Goal: Task Accomplishment & Management: Use online tool/utility

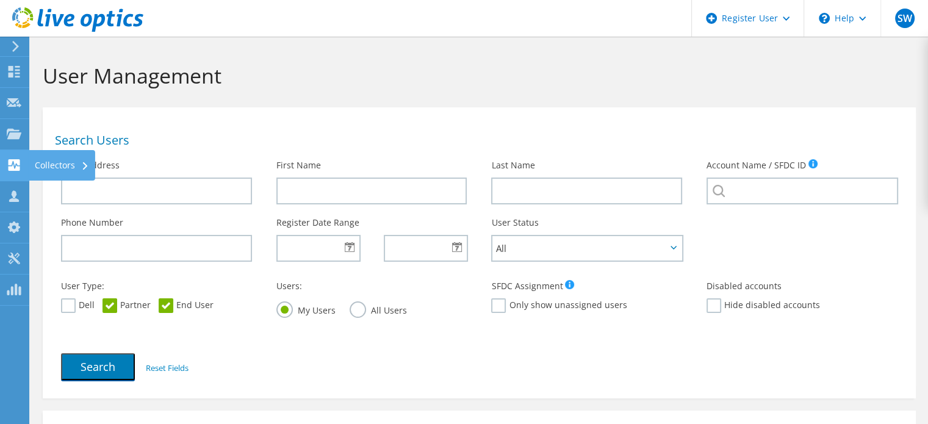
click at [15, 165] on icon at bounding box center [14, 165] width 15 height 12
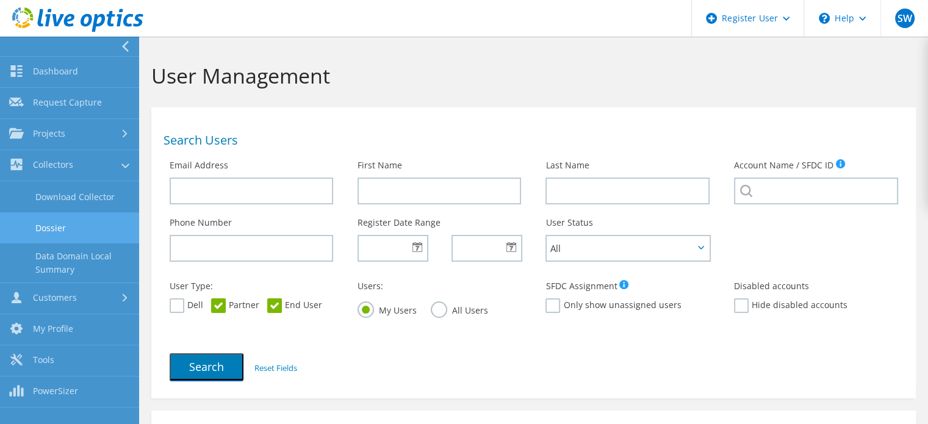
click at [54, 215] on link "Dossier" at bounding box center [69, 227] width 139 height 31
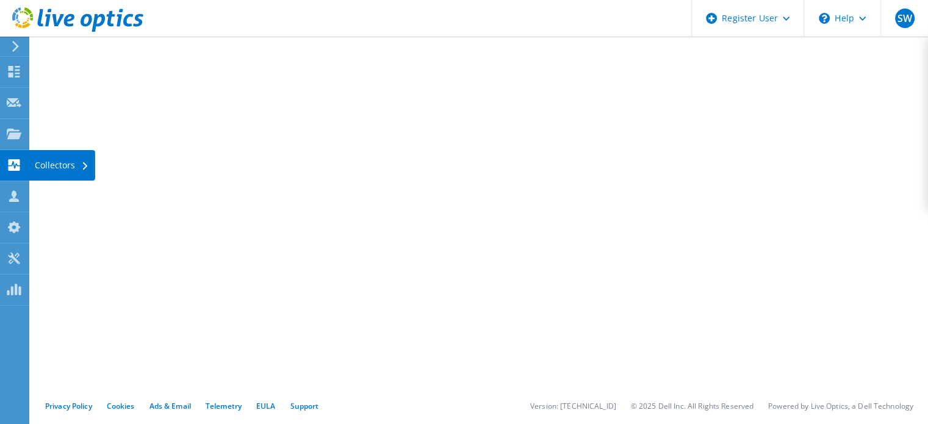
click at [10, 172] on div at bounding box center [14, 166] width 15 height 13
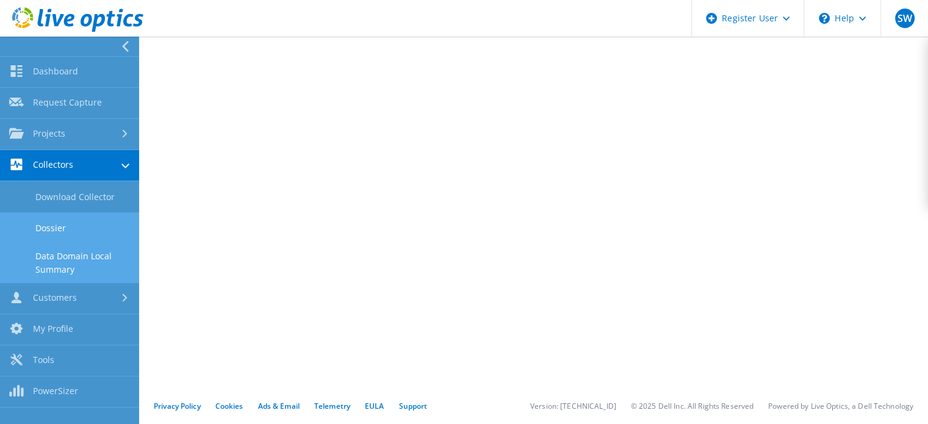
click at [54, 256] on link "Data Domain Local Summary" at bounding box center [69, 262] width 139 height 39
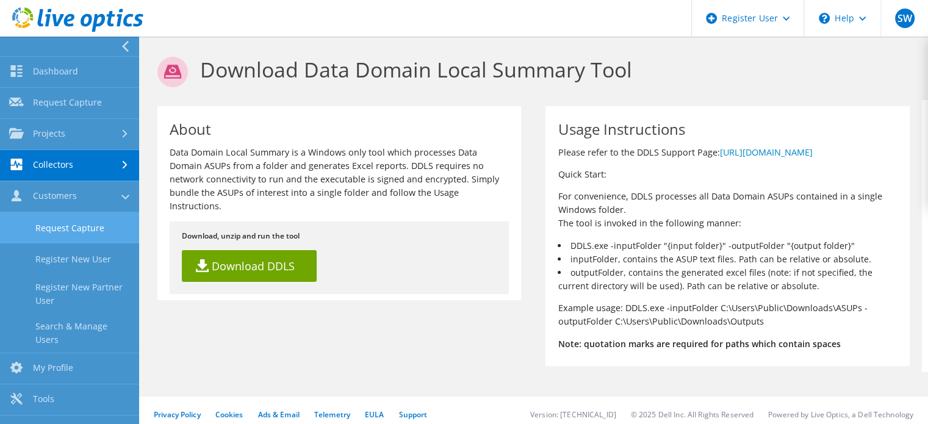
click at [79, 226] on link "Request Capture" at bounding box center [69, 227] width 139 height 31
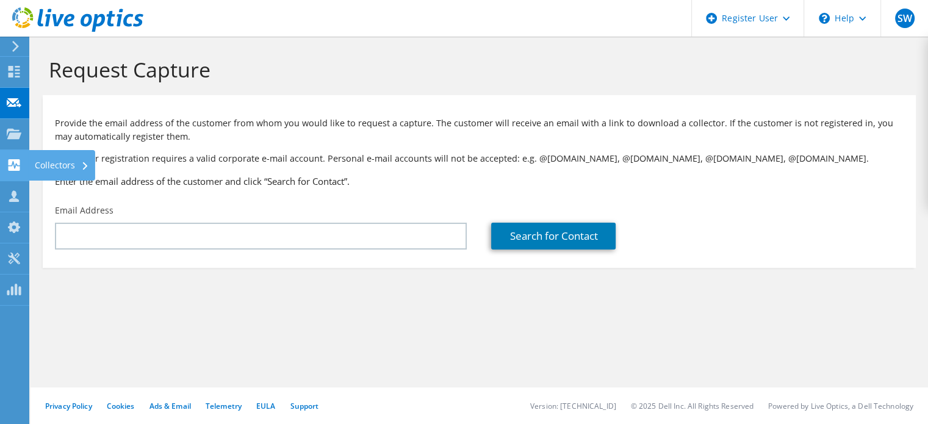
click at [12, 168] on use at bounding box center [15, 165] width 12 height 12
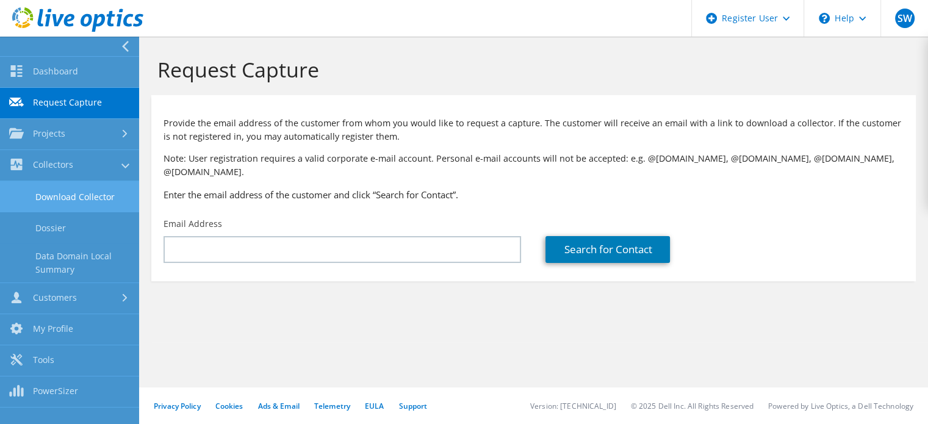
click at [53, 190] on link "Download Collector" at bounding box center [69, 196] width 139 height 31
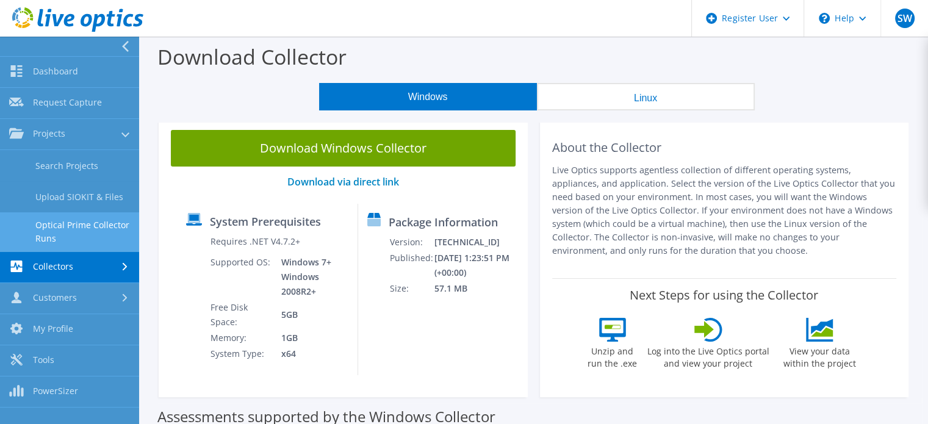
click at [63, 220] on link "Optical Prime Collector Runs" at bounding box center [69, 231] width 139 height 39
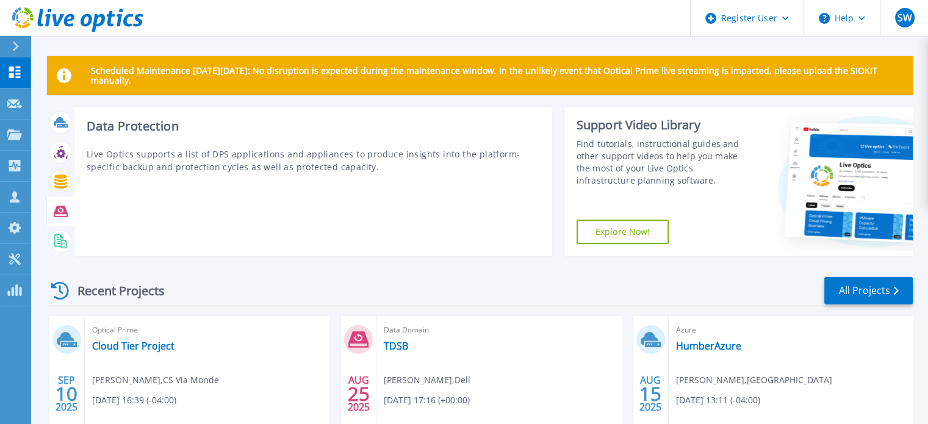
click at [58, 204] on icon at bounding box center [61, 211] width 14 height 14
click at [60, 207] on icon at bounding box center [61, 211] width 14 height 14
click at [59, 181] on icon at bounding box center [60, 181] width 13 height 14
click at [51, 212] on div at bounding box center [60, 211] width 21 height 21
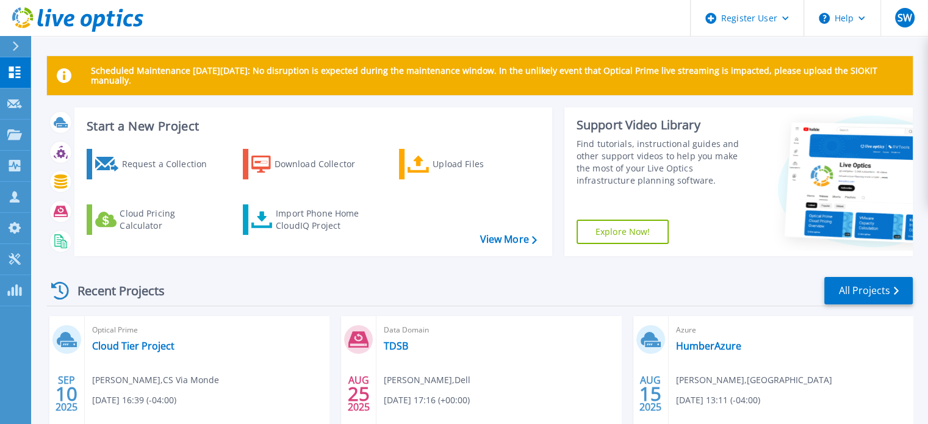
click at [19, 41] on div at bounding box center [21, 46] width 20 height 21
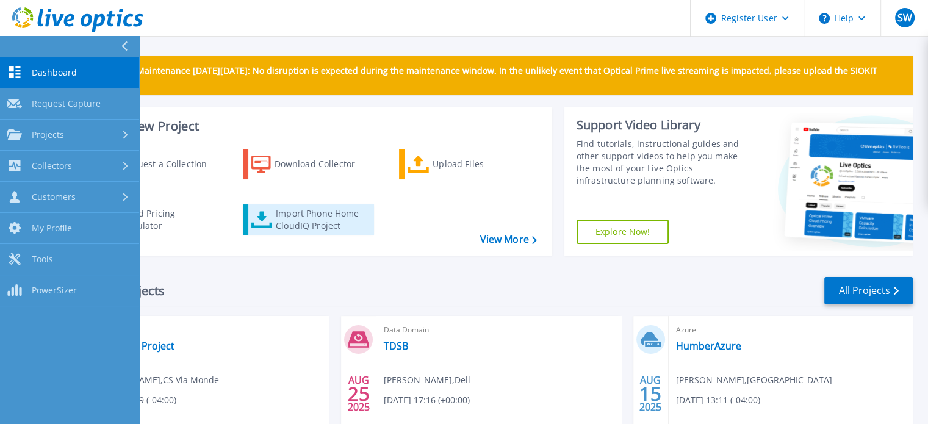
click at [309, 218] on div "Import Phone Home CloudIQ Project" at bounding box center [323, 219] width 95 height 24
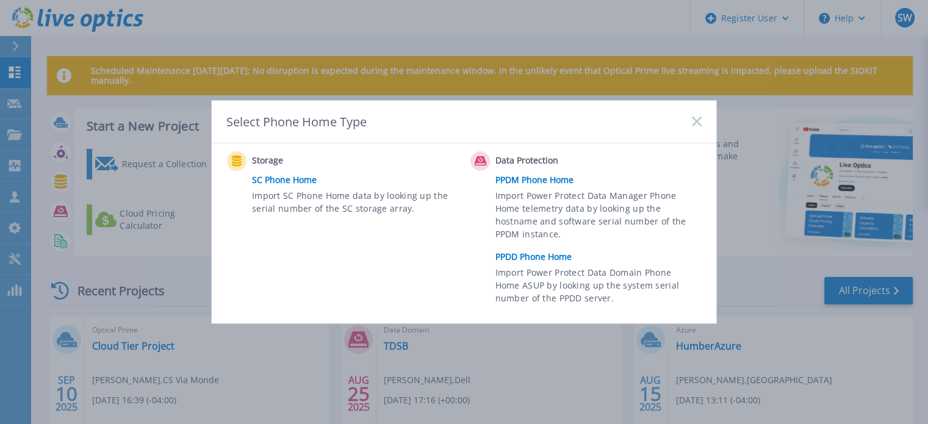
click at [510, 256] on link "PPDD Phone Home" at bounding box center [601, 257] width 212 height 18
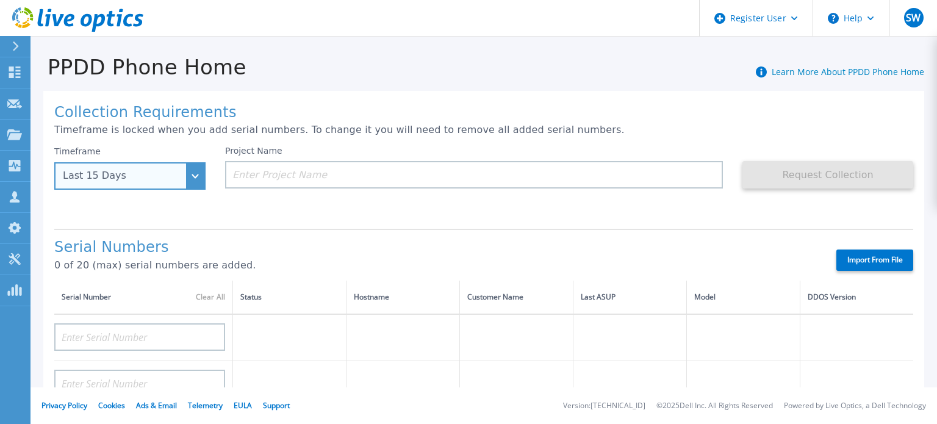
click at [195, 172] on div "Last 15 Days" at bounding box center [129, 175] width 151 height 27
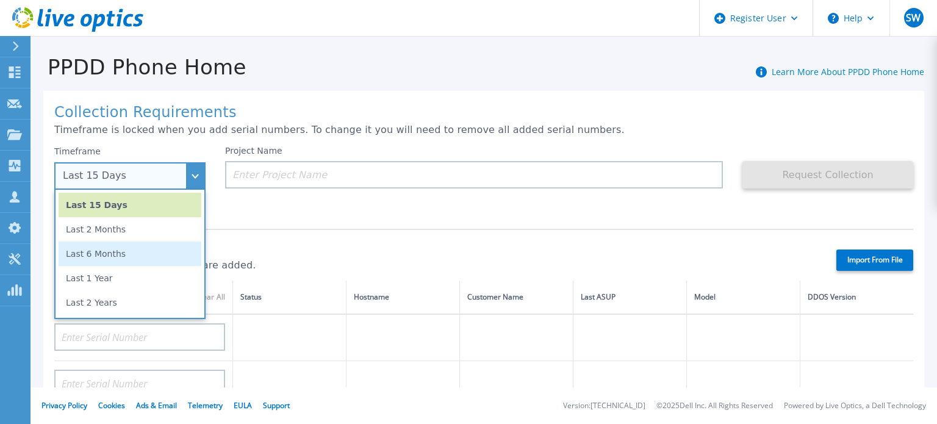
click at [137, 246] on li "Last 6 Months" at bounding box center [130, 254] width 143 height 24
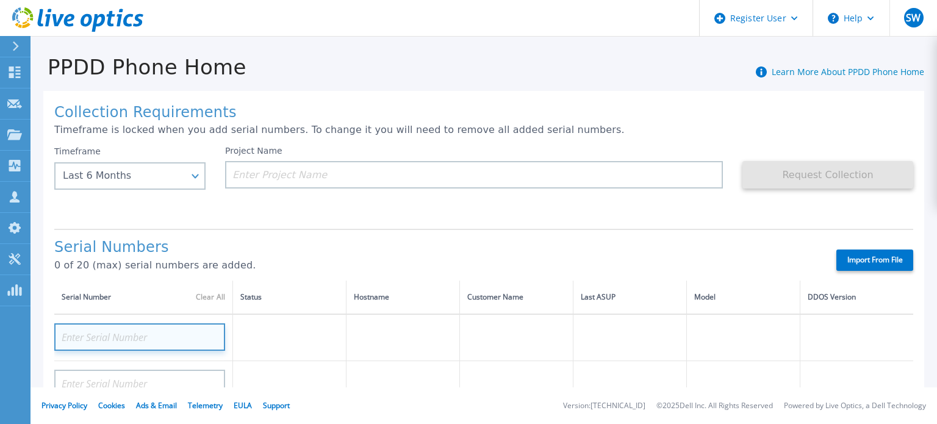
click at [113, 333] on input at bounding box center [139, 336] width 171 height 27
paste input "APX00224801304"
type input "APX00224801304"
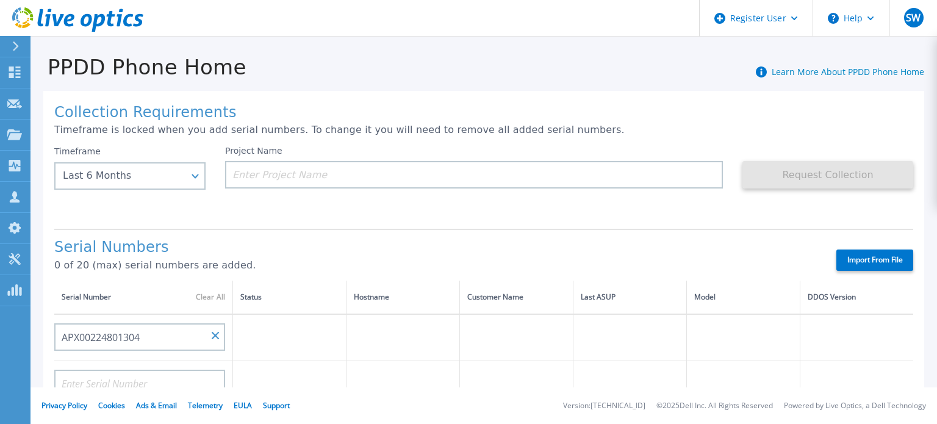
click at [277, 265] on p "0 of 20 (max) serial numbers are added." at bounding box center [434, 265] width 761 height 11
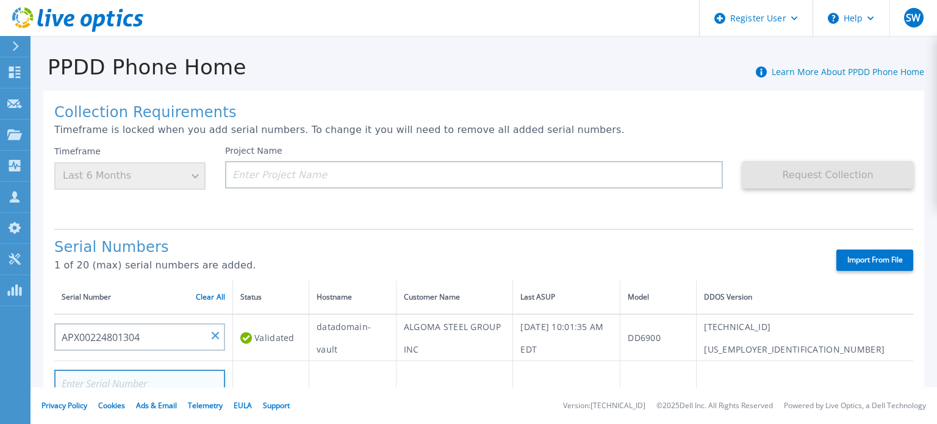
click at [110, 380] on input at bounding box center [139, 383] width 171 height 27
paste input "APX00225002037"
type input "APX00225002037"
click at [284, 383] on td "Validating" at bounding box center [271, 384] width 76 height 46
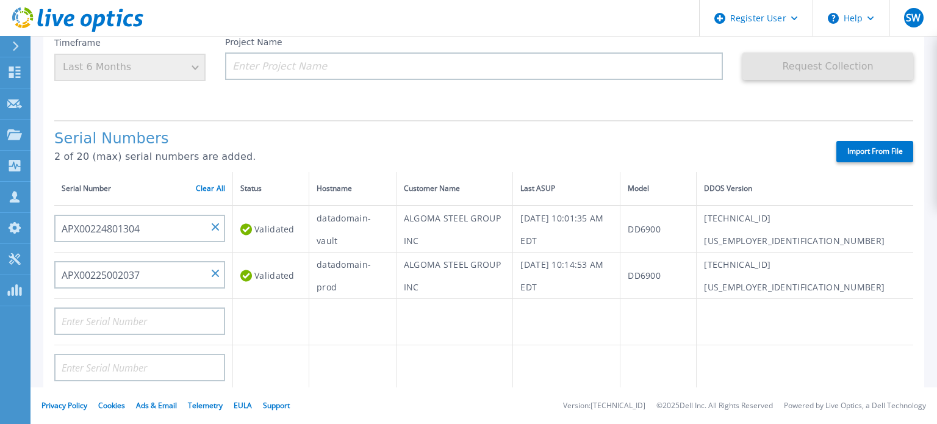
scroll to position [115, 0]
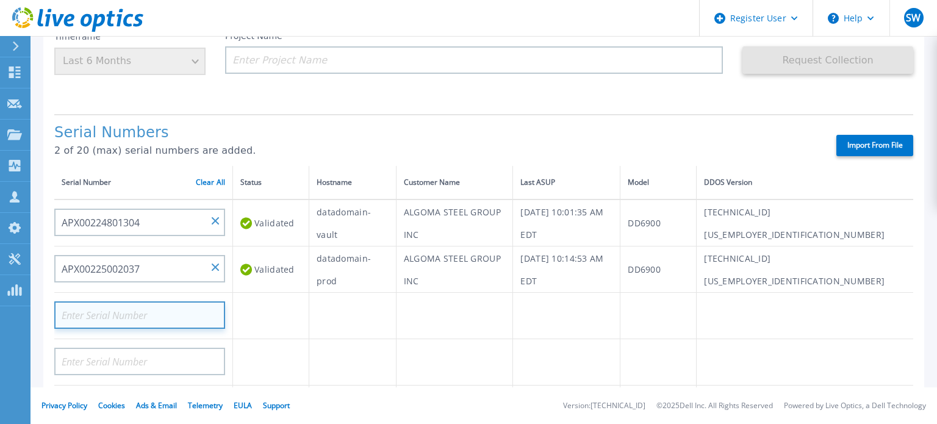
click at [104, 309] on input at bounding box center [139, 314] width 171 height 27
paste input "APX00224400110"
type input "APX00224400110"
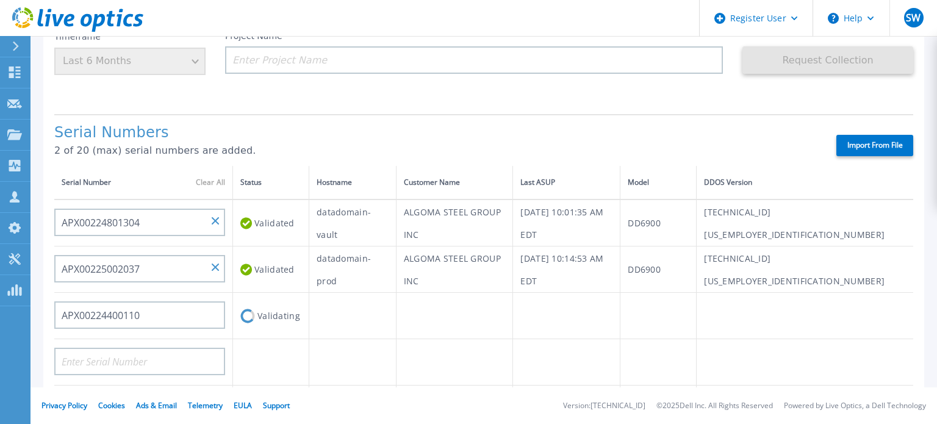
click at [269, 305] on td "Validating" at bounding box center [271, 316] width 76 height 46
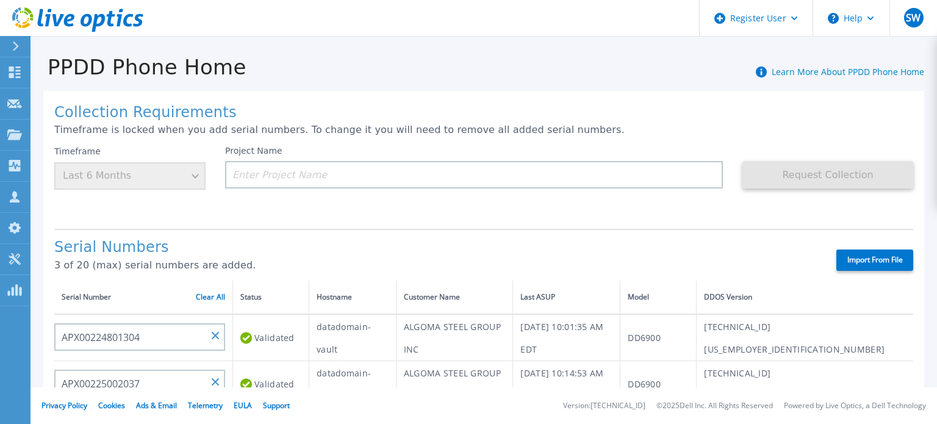
scroll to position [5, 0]
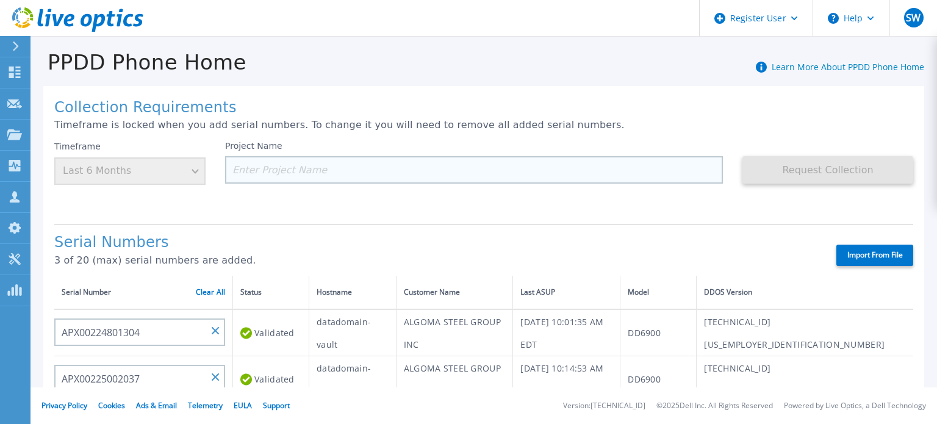
click at [393, 173] on input at bounding box center [474, 169] width 498 height 27
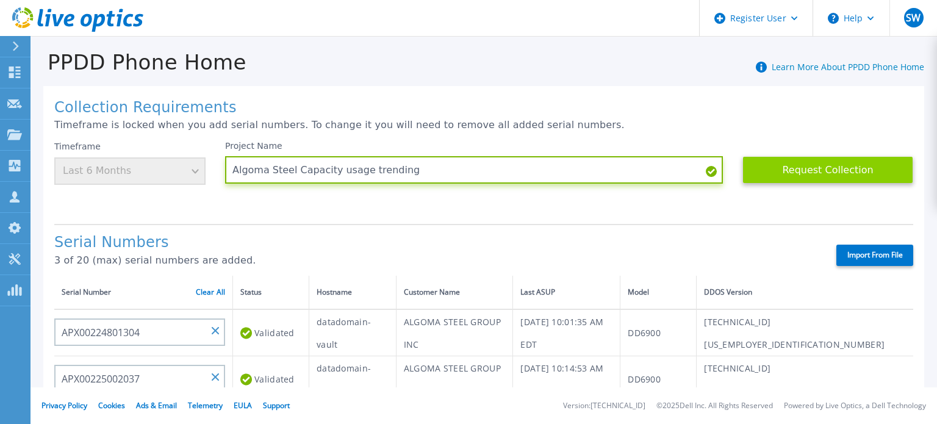
type input "Algoma Steel Capacity usage trending"
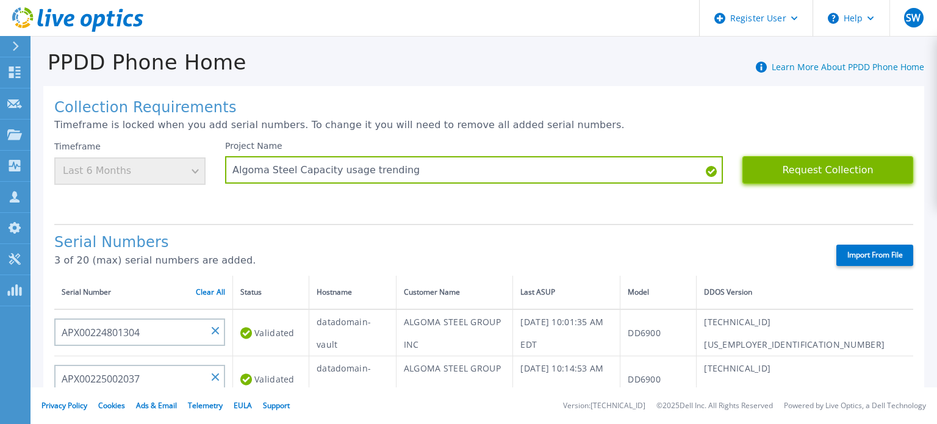
click at [783, 163] on button "Request Collection" at bounding box center [827, 169] width 171 height 27
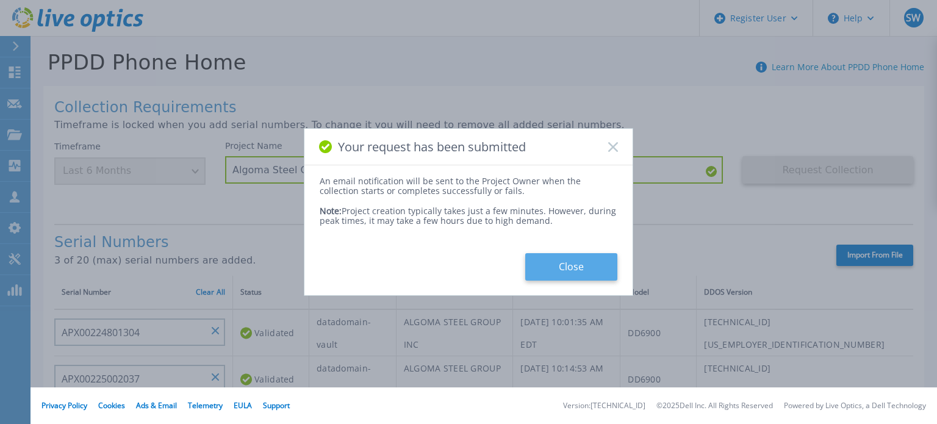
click at [577, 259] on button "Close" at bounding box center [571, 266] width 92 height 27
